Goal: Check status: Check status

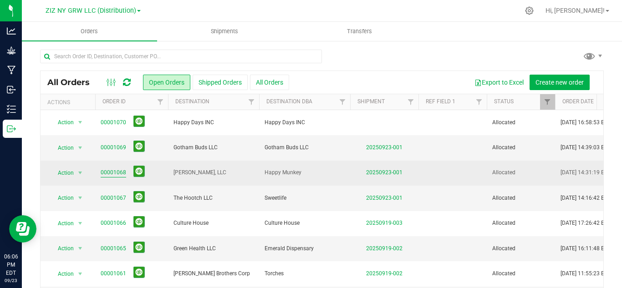
click at [112, 171] on link "00001068" at bounding box center [114, 173] width 26 height 9
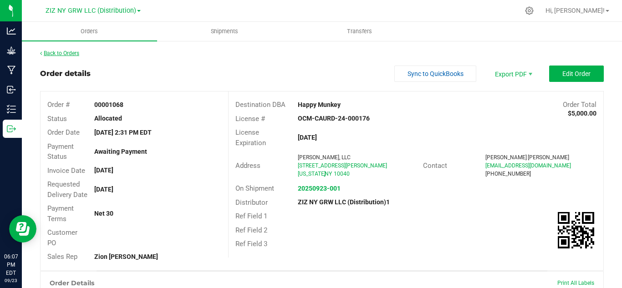
click at [69, 55] on link "Back to Orders" at bounding box center [59, 53] width 39 height 6
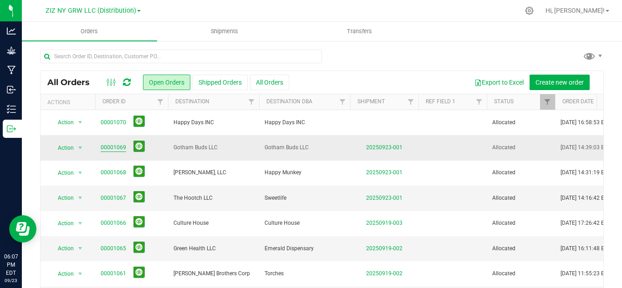
click at [109, 144] on link "00001069" at bounding box center [114, 148] width 26 height 9
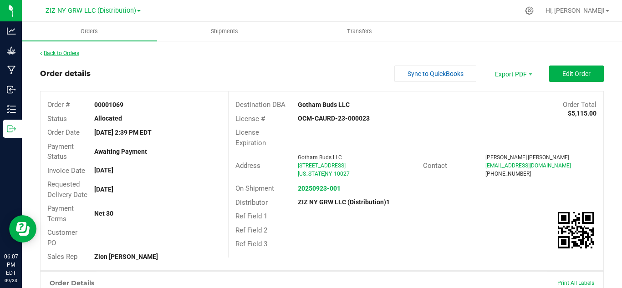
click at [47, 53] on link "Back to Orders" at bounding box center [59, 53] width 39 height 6
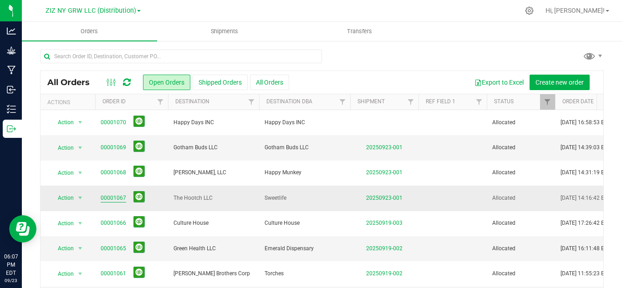
click at [108, 195] on link "00001067" at bounding box center [114, 198] width 26 height 9
